Goal: Task Accomplishment & Management: Use online tool/utility

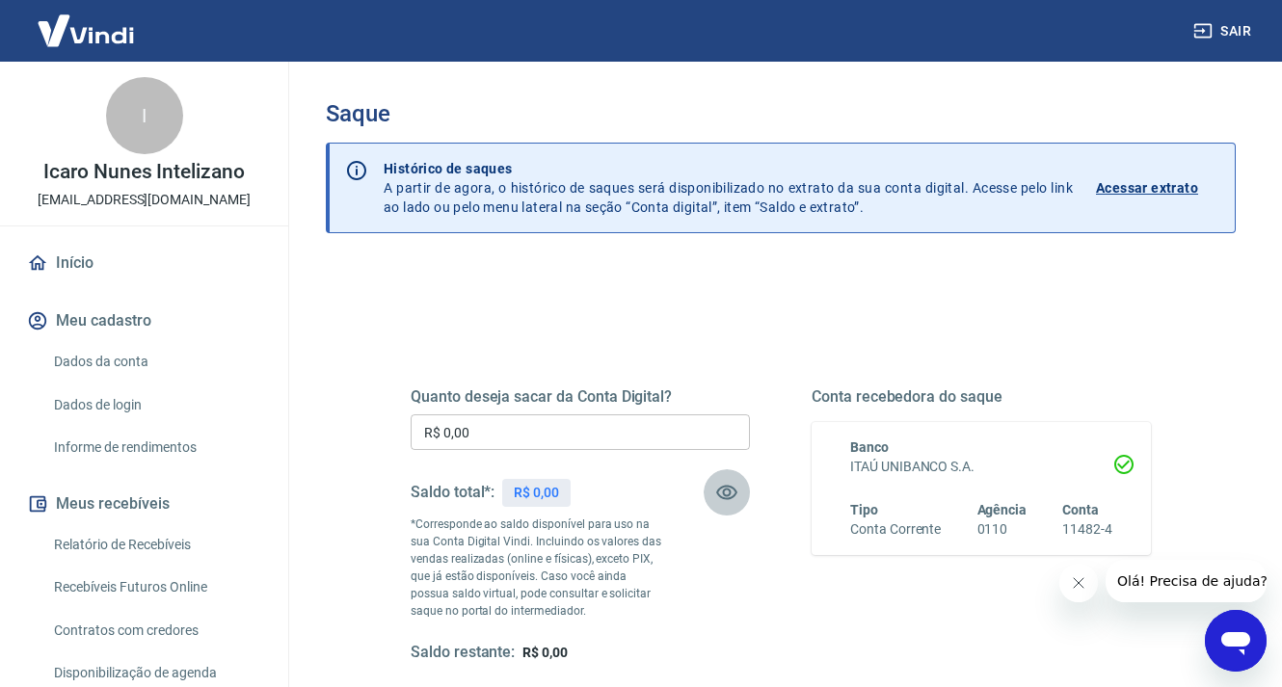
click at [726, 505] on button "button" at bounding box center [727, 492] width 46 height 46
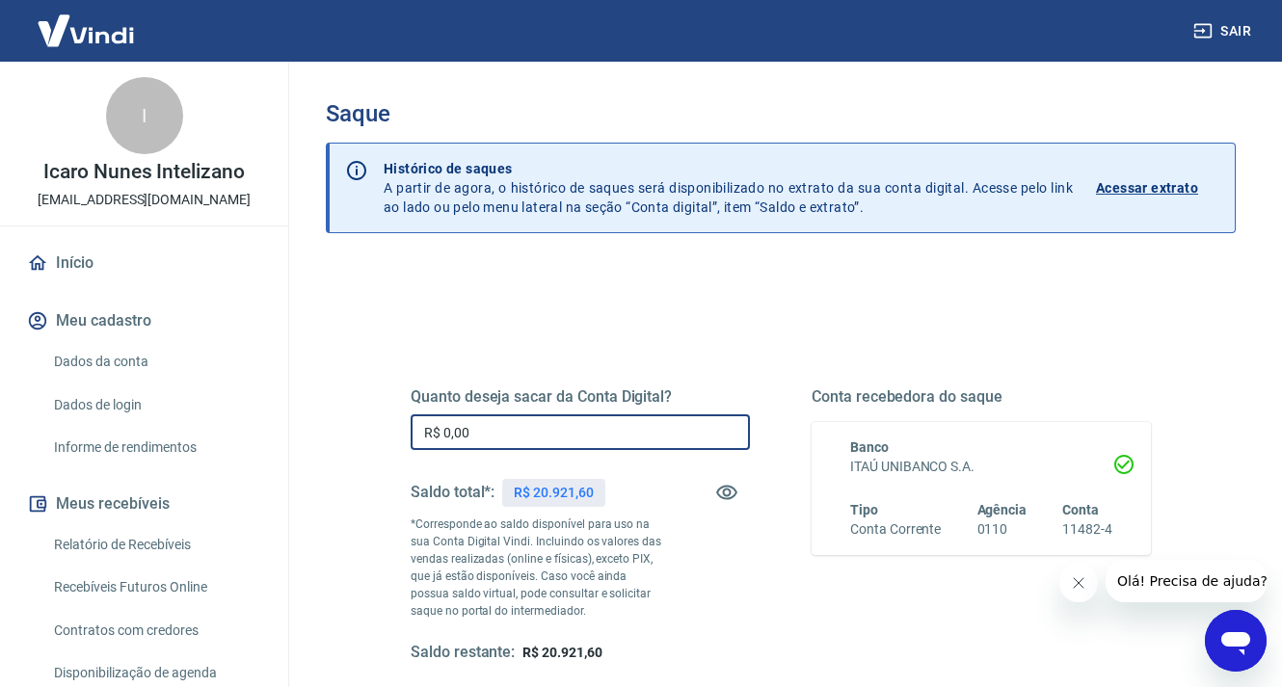
click at [597, 419] on input "R$ 0,00" at bounding box center [580, 432] width 339 height 36
type input "R$ 20.921,60"
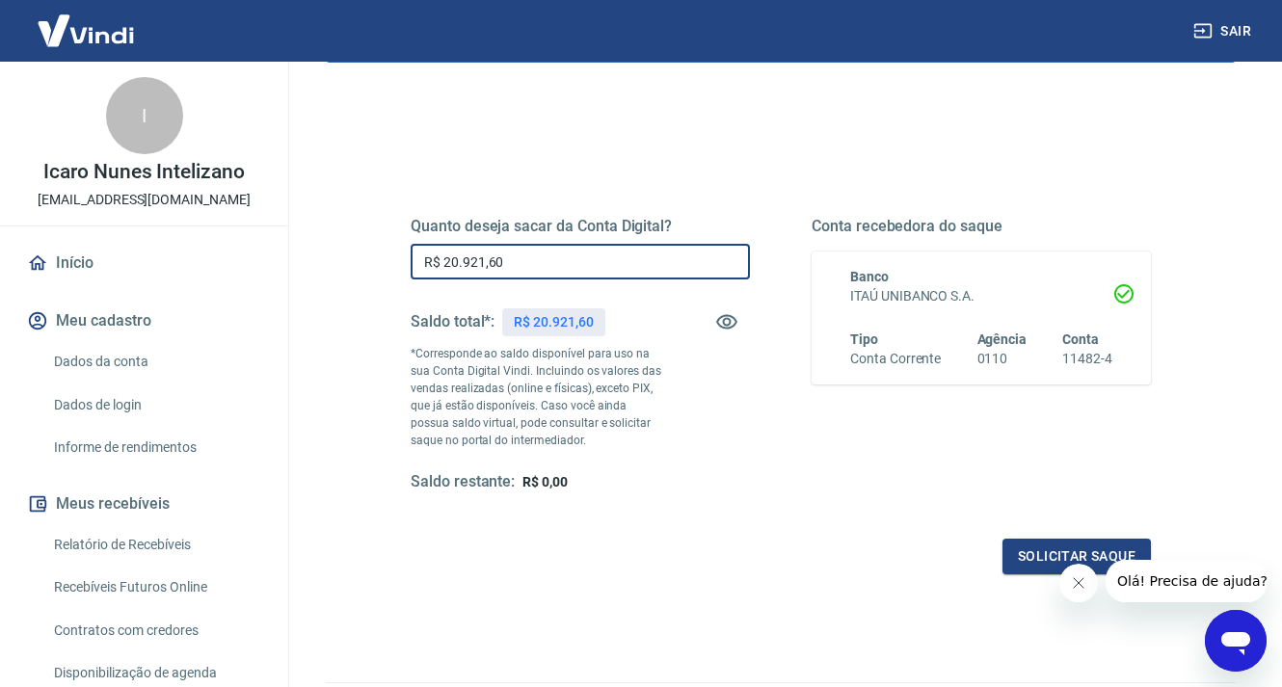
scroll to position [175, 0]
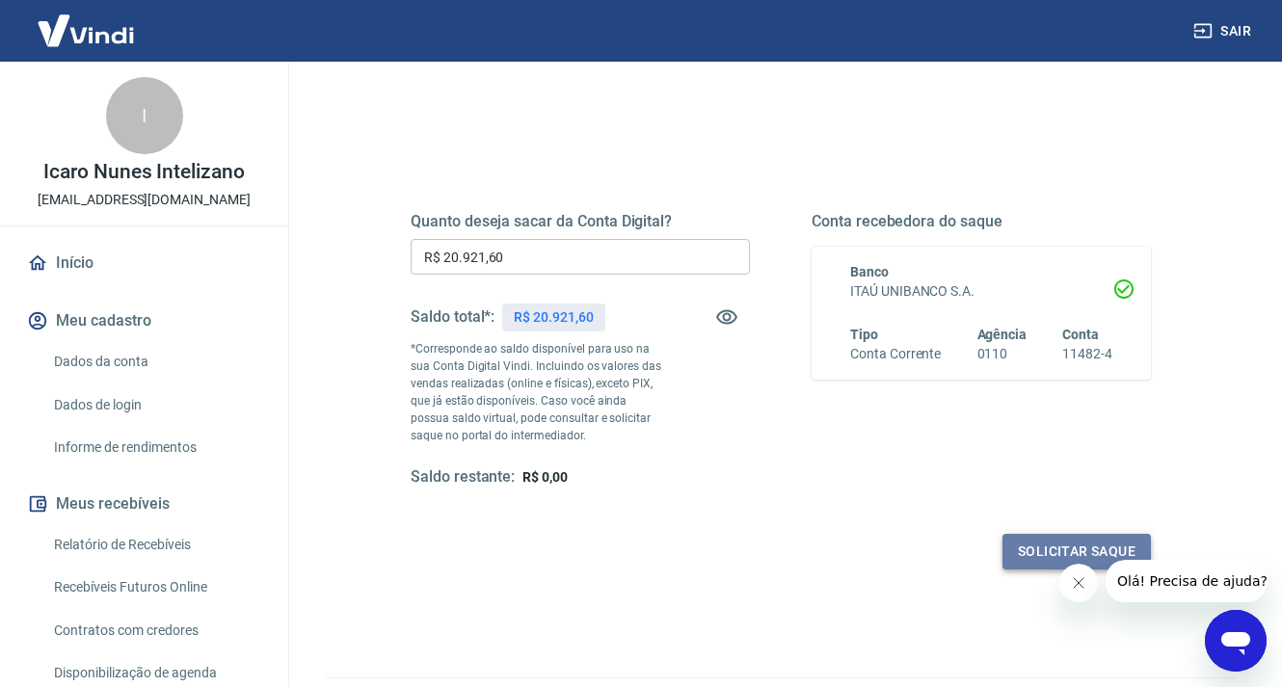
click at [1022, 534] on button "Solicitar saque" at bounding box center [1076, 552] width 148 height 36
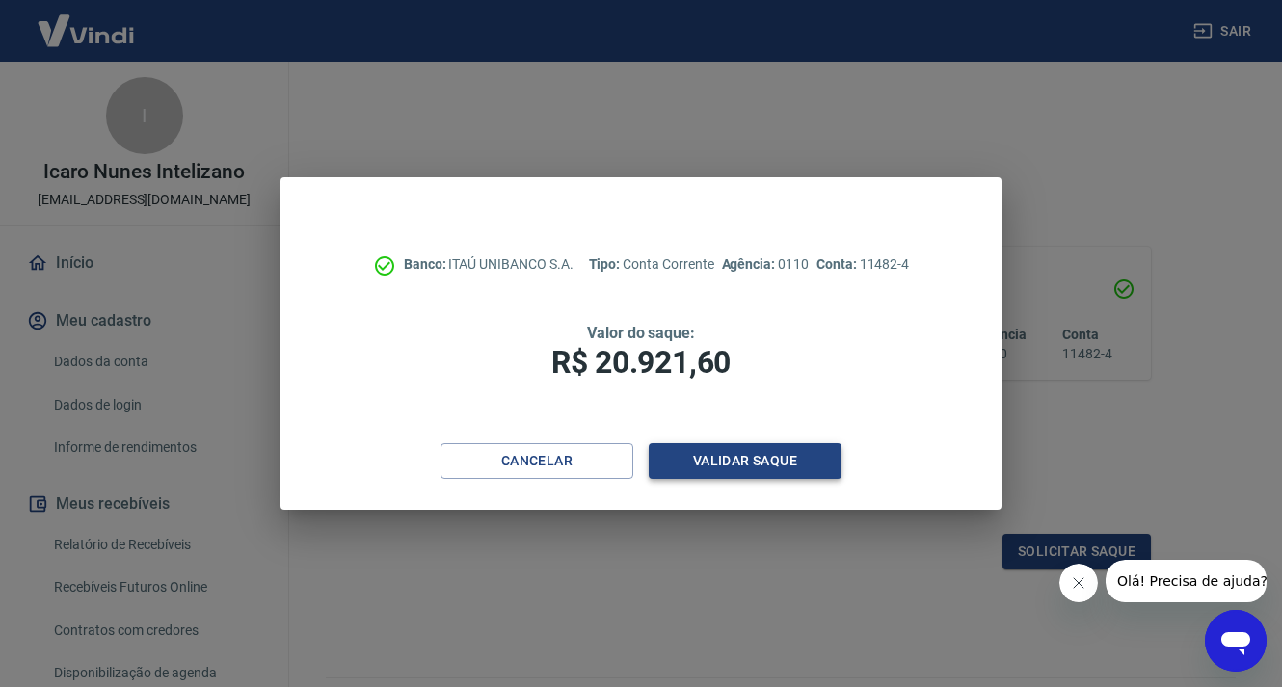
click at [777, 470] on button "Validar saque" at bounding box center [745, 461] width 193 height 36
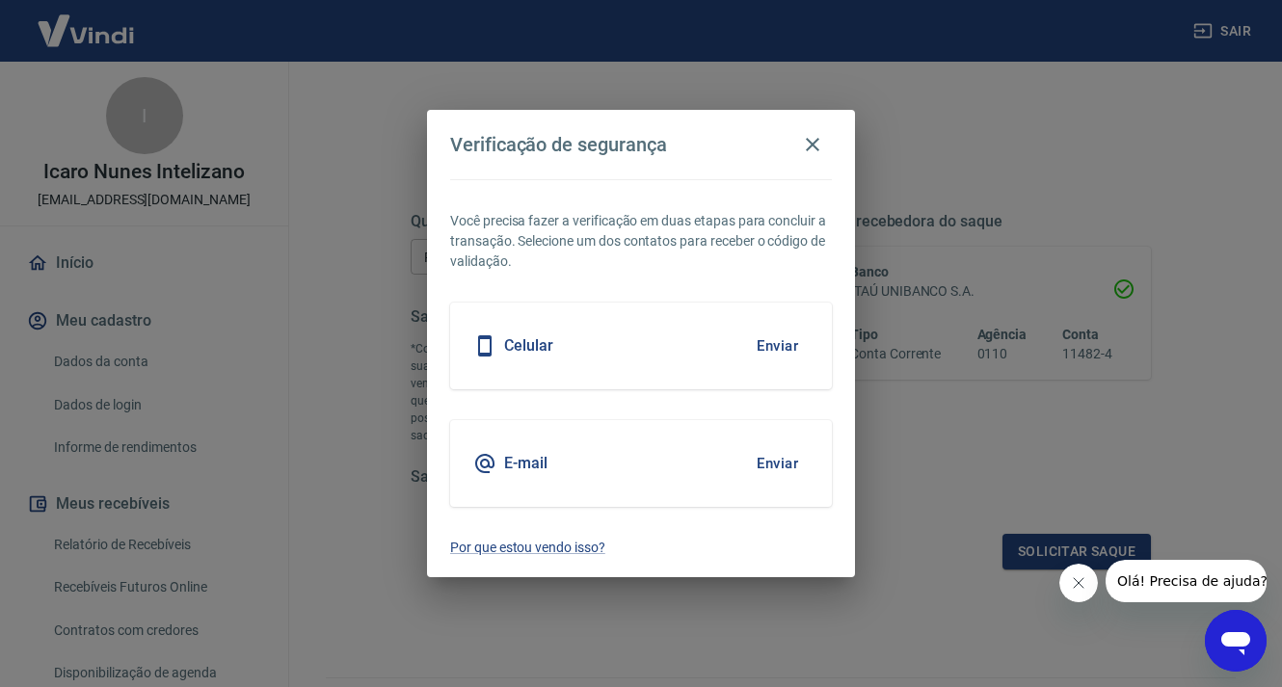
click at [774, 347] on button "Enviar" at bounding box center [777, 346] width 63 height 40
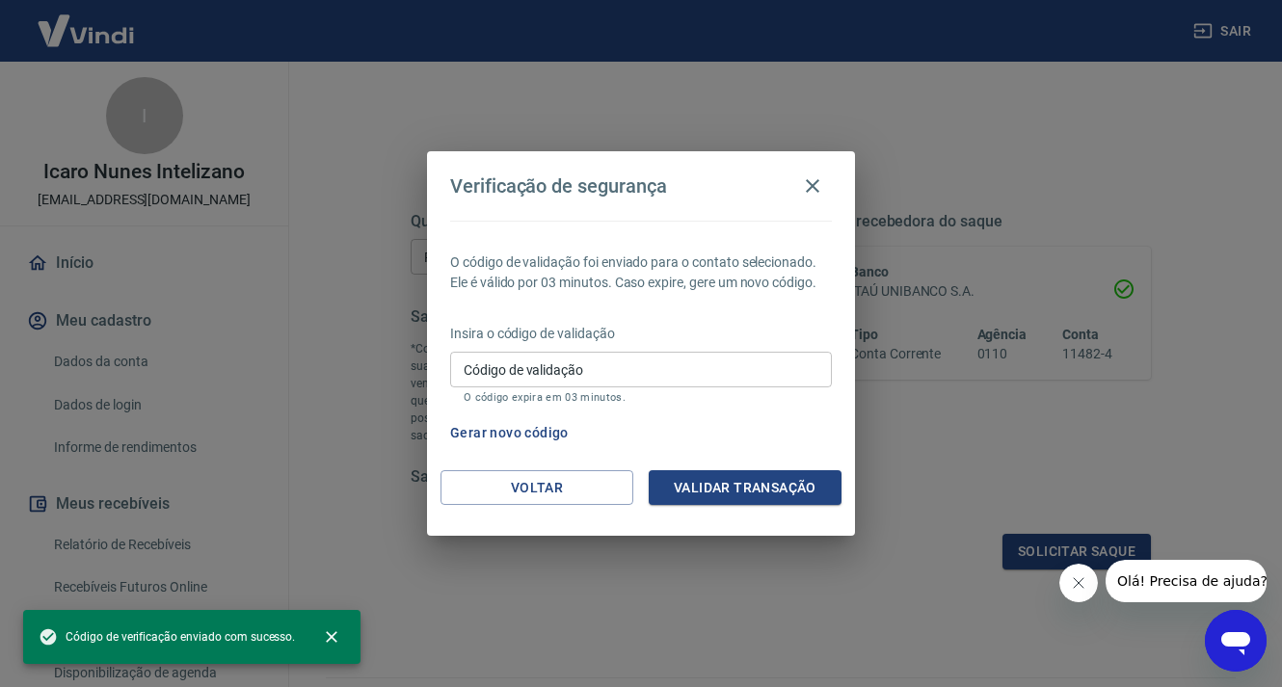
click at [774, 347] on div "Insira o código de validação Código de validação Código de validação O código e…" at bounding box center [641, 366] width 382 height 84
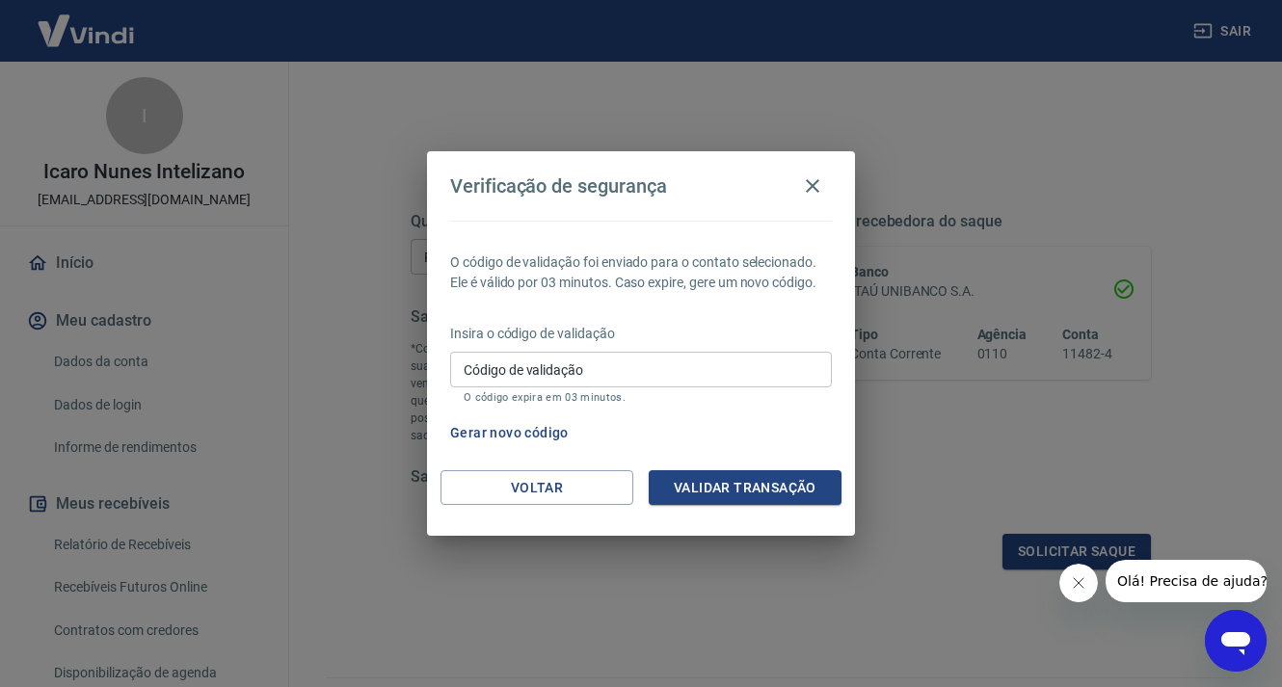
click at [697, 389] on div "Código de validação Código de validação O código expira em 03 minutos." at bounding box center [641, 378] width 382 height 52
click at [703, 373] on input "Código de validação" at bounding box center [641, 370] width 382 height 36
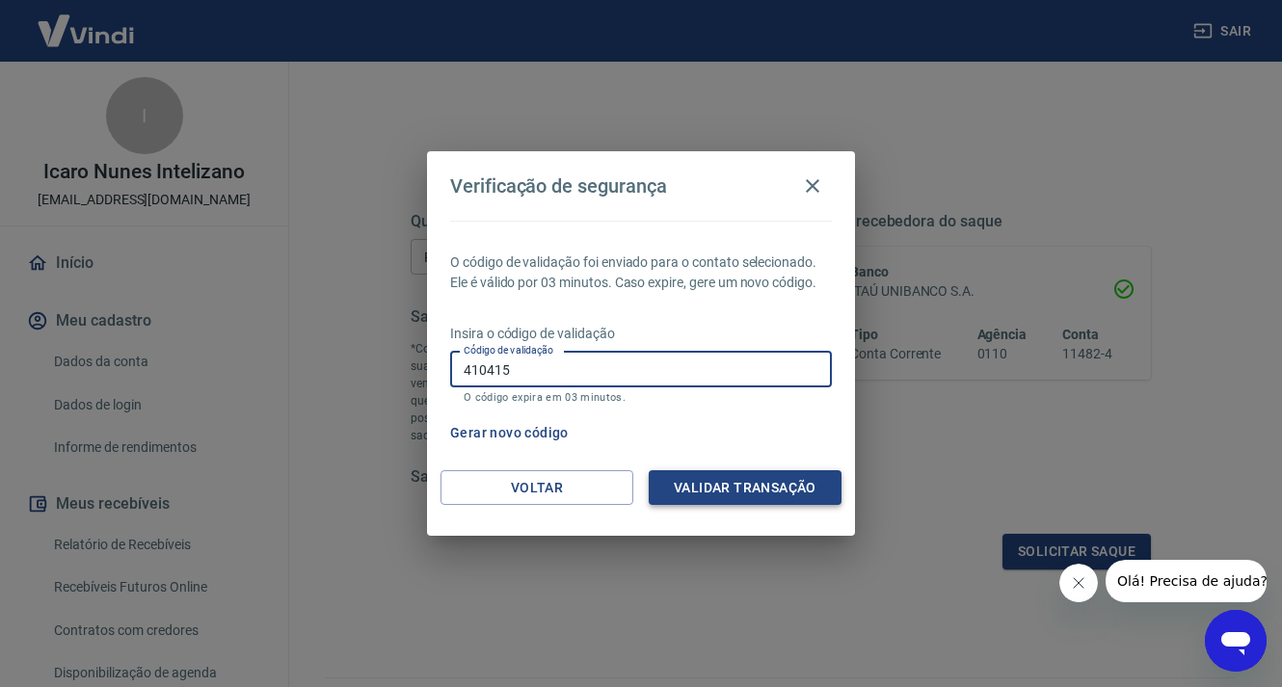
type input "410415"
click at [740, 488] on button "Validar transação" at bounding box center [745, 488] width 193 height 36
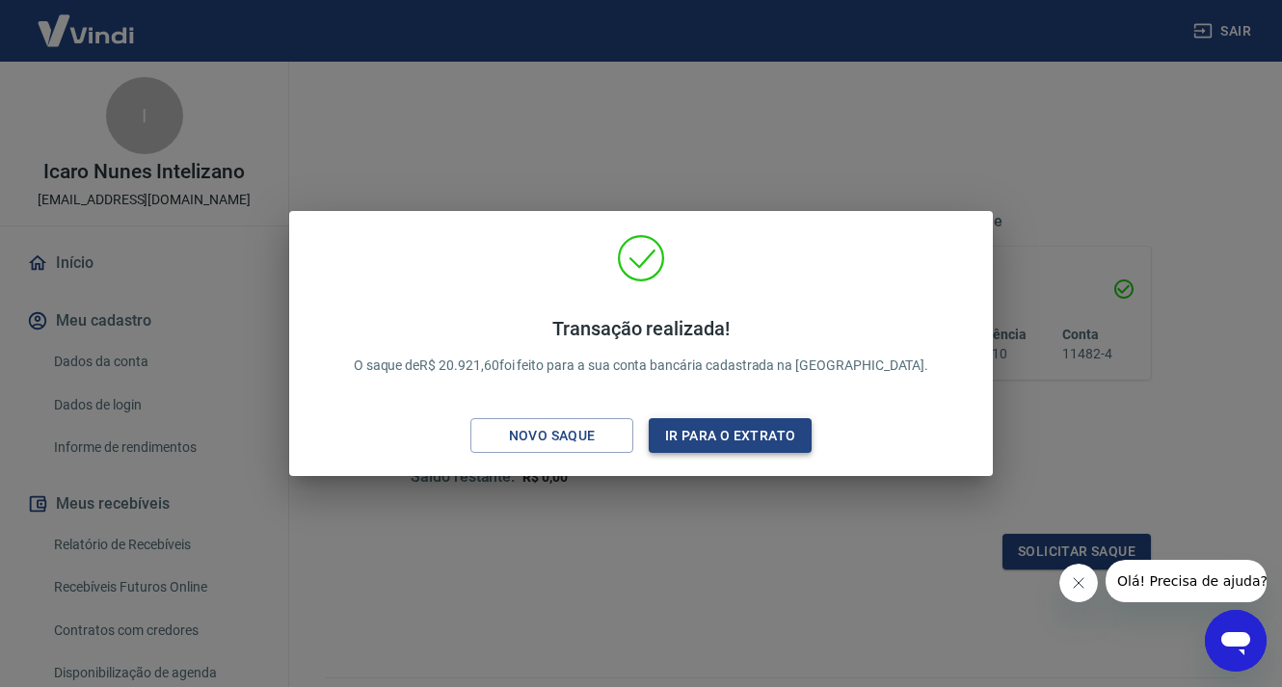
click at [707, 442] on button "Ir para o extrato" at bounding box center [730, 436] width 163 height 36
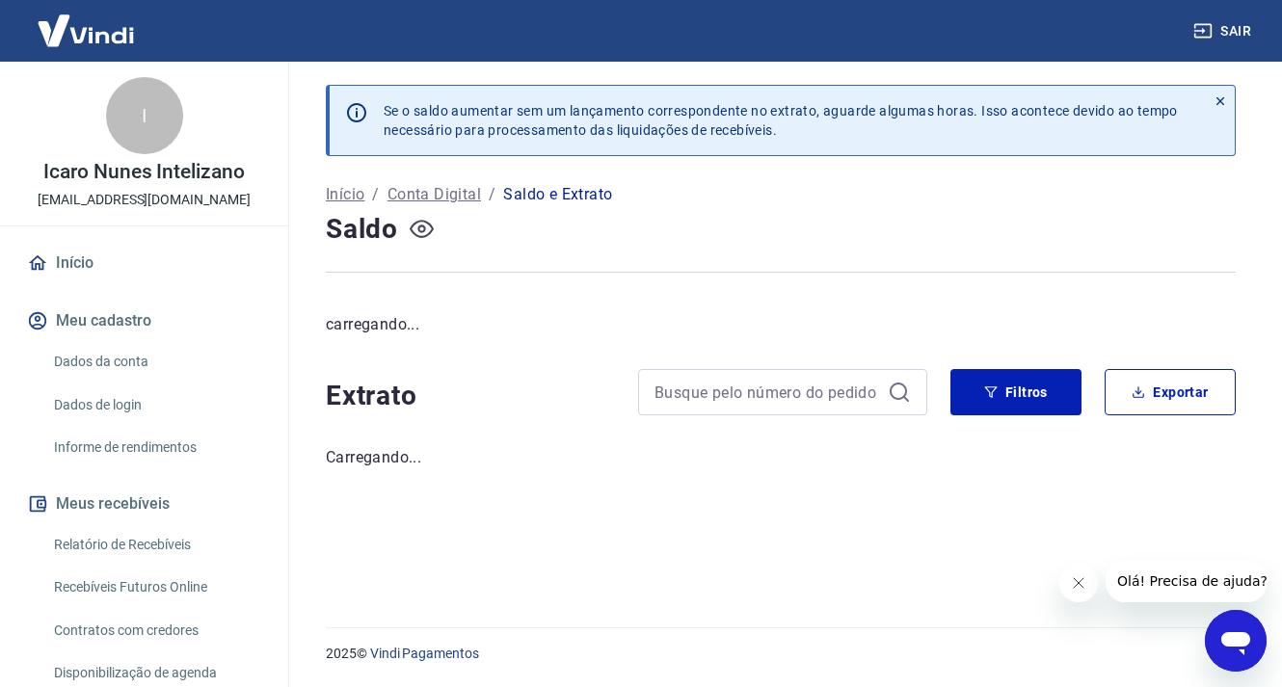
click at [417, 236] on icon "button" at bounding box center [422, 229] width 24 height 18
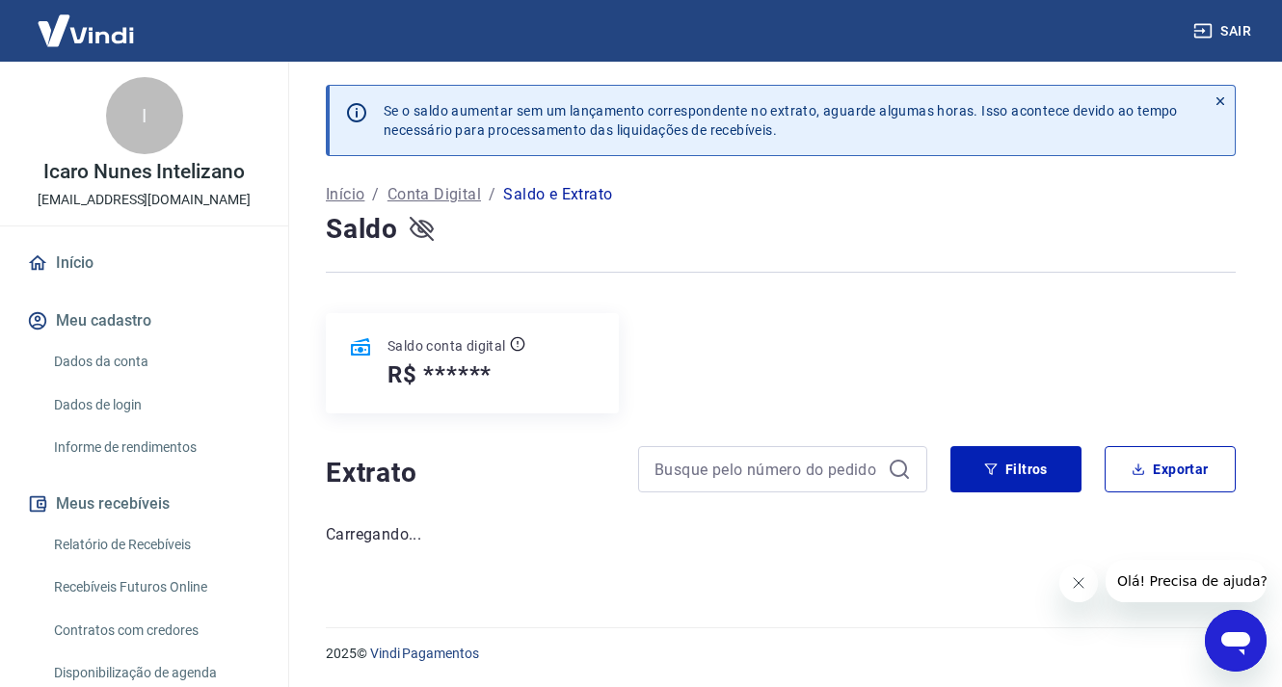
click at [417, 236] on icon "button" at bounding box center [422, 229] width 24 height 18
